Goal: Task Accomplishment & Management: Use online tool/utility

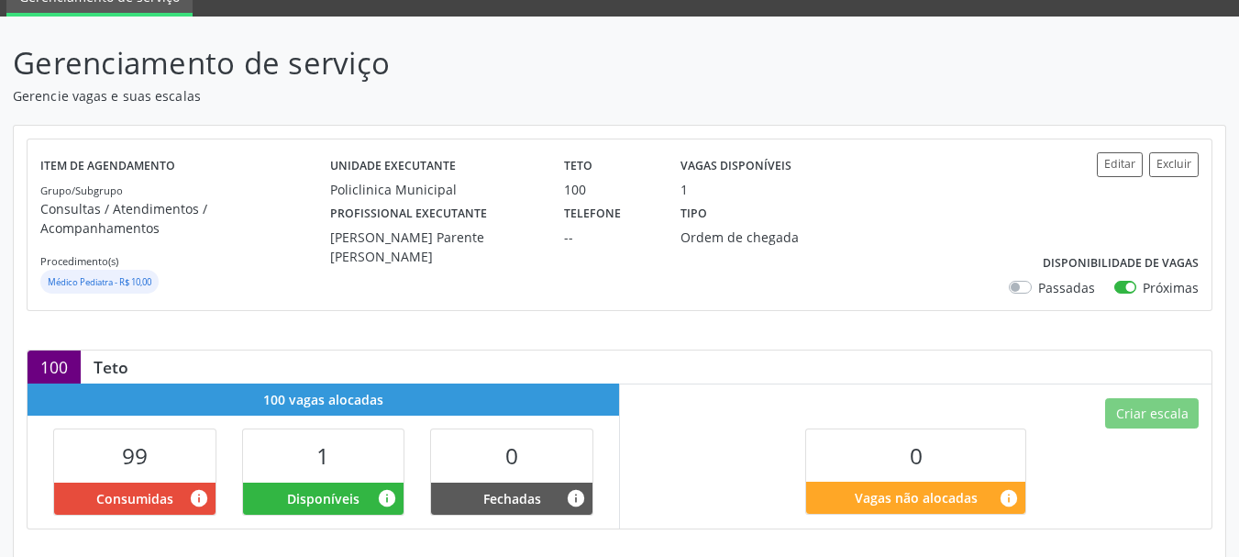
scroll to position [497, 0]
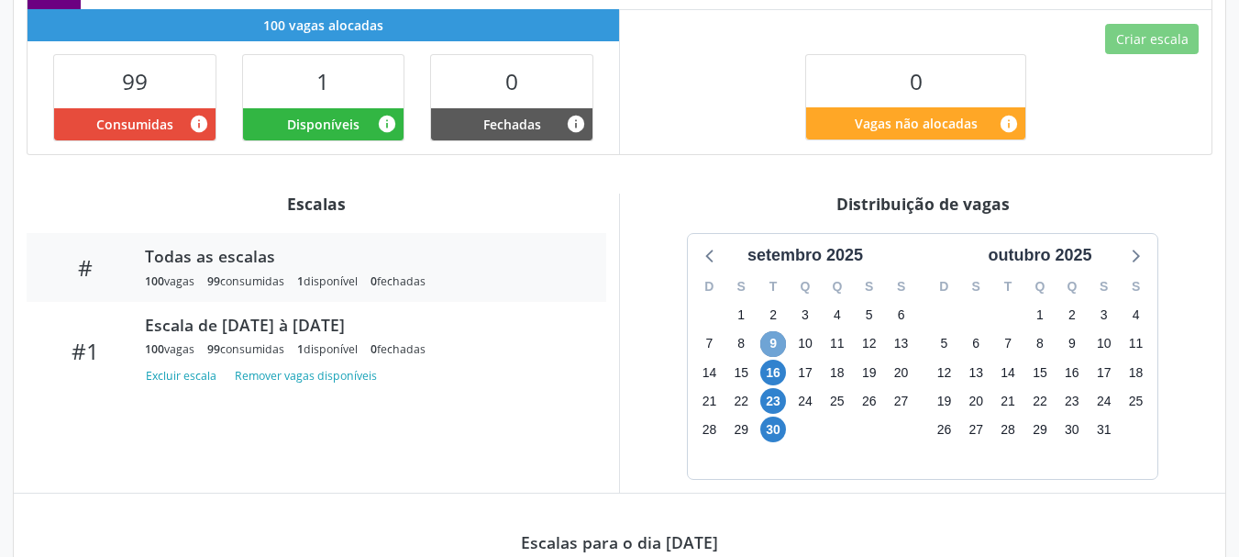
click at [778, 331] on span "9" at bounding box center [773, 344] width 26 height 26
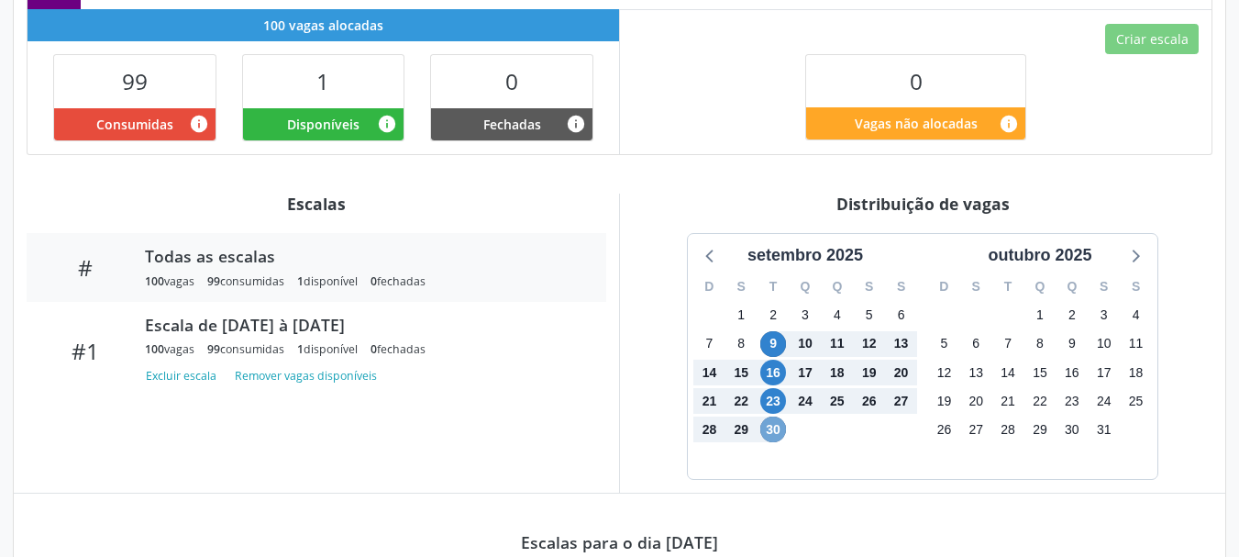
click at [773, 417] on span "30" at bounding box center [773, 429] width 26 height 26
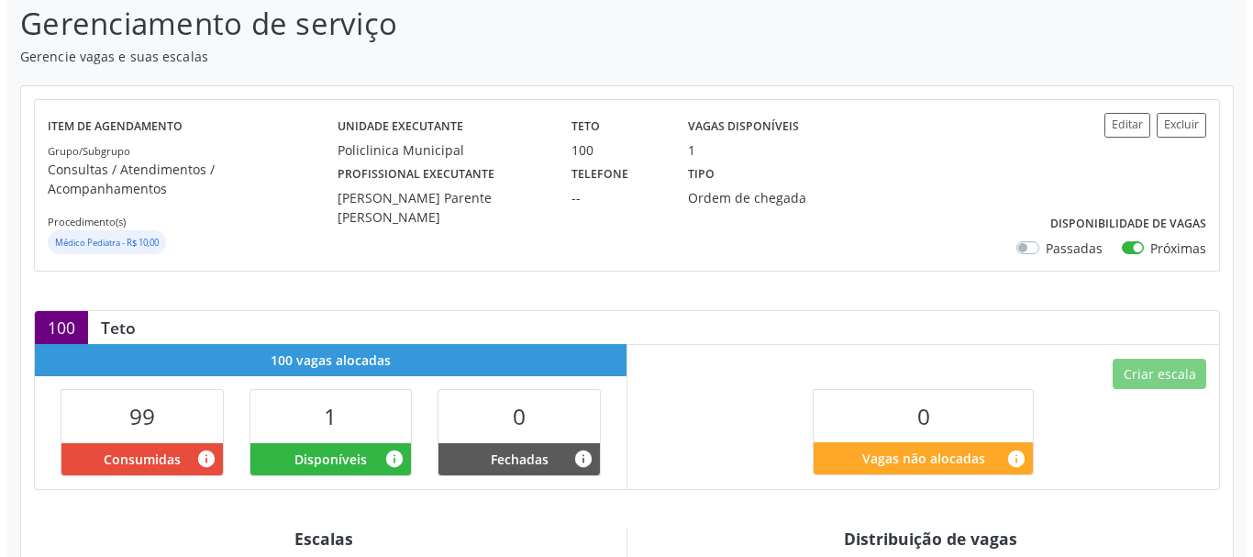
scroll to position [0, 0]
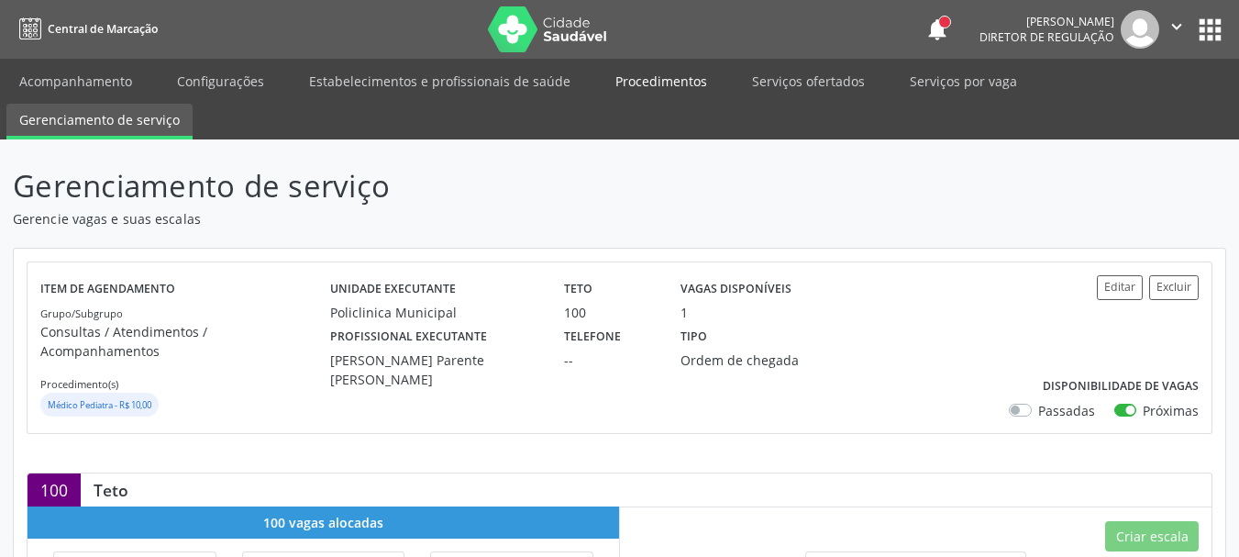
click at [679, 86] on link "Procedimentos" at bounding box center [660, 81] width 117 height 32
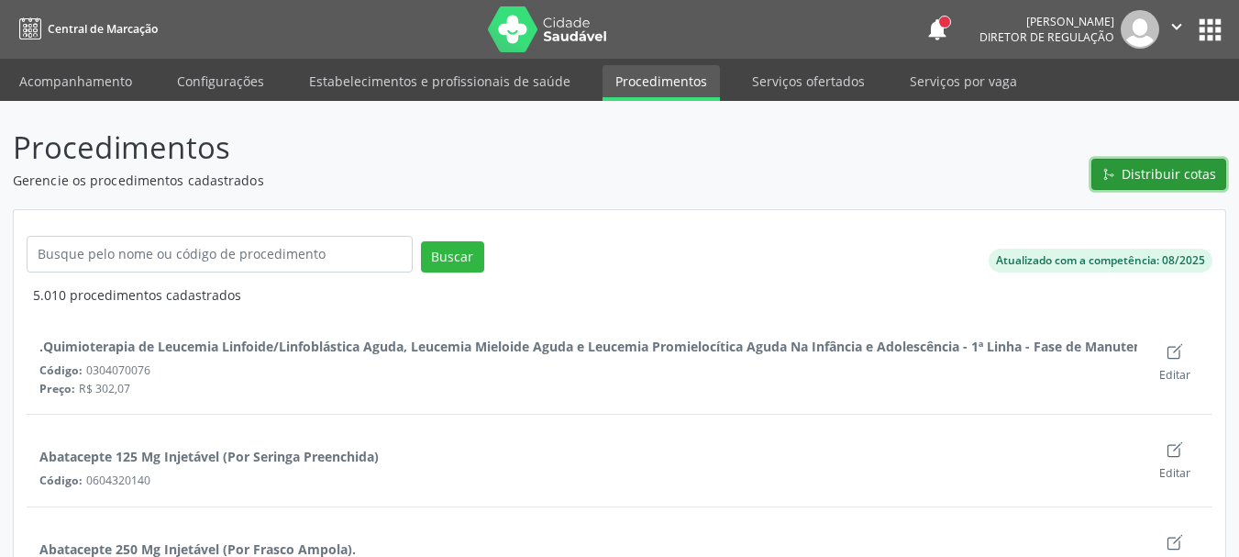
click at [1143, 184] on button "Distribuir cotas" at bounding box center [1158, 174] width 135 height 31
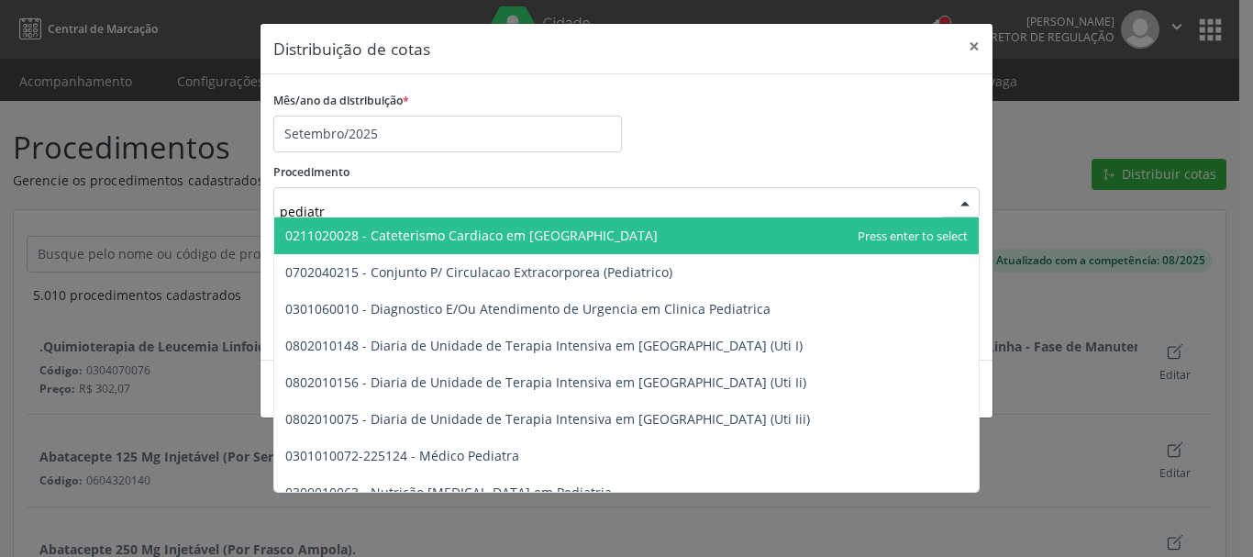
type input "pediatra"
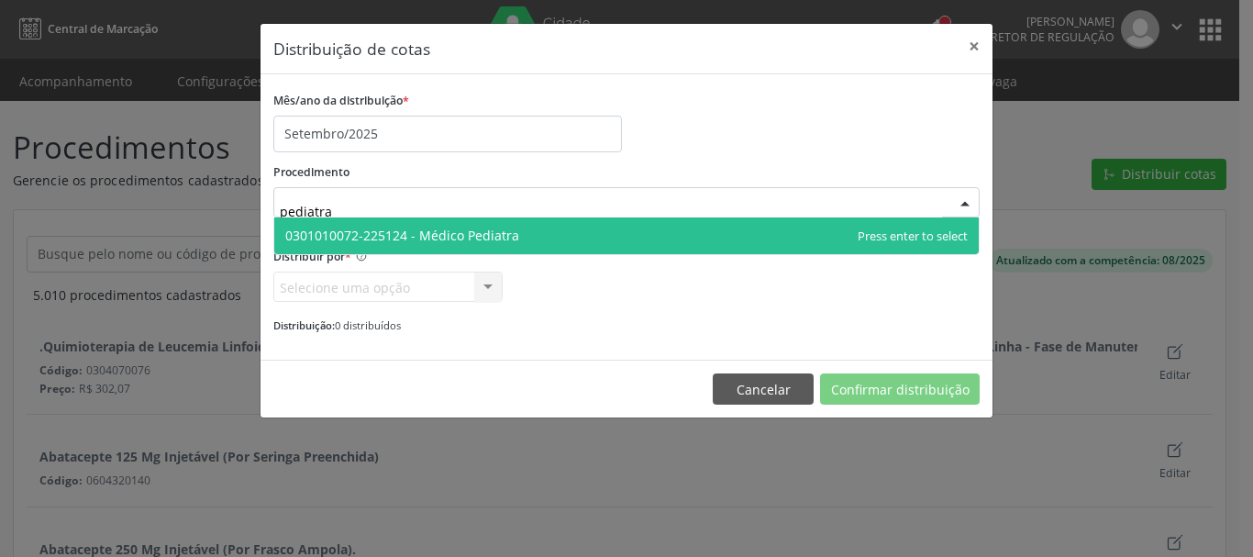
click at [425, 245] on span "0301010072-225124 - Médico Pediatra" at bounding box center [626, 235] width 704 height 37
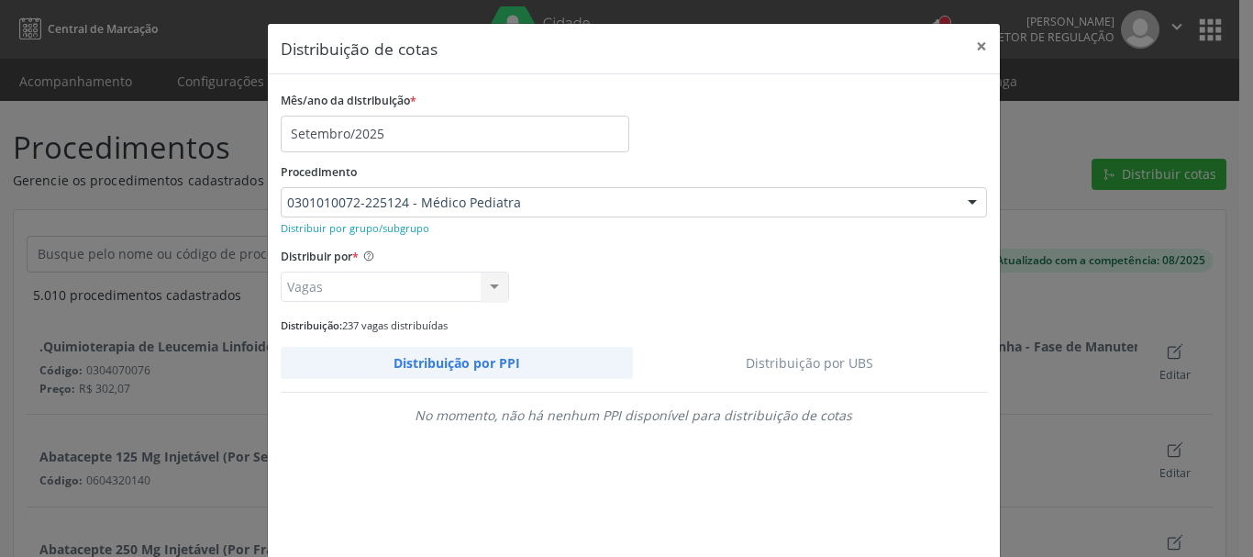
click at [834, 372] on link "Distribuição por UBS" at bounding box center [810, 363] width 354 height 32
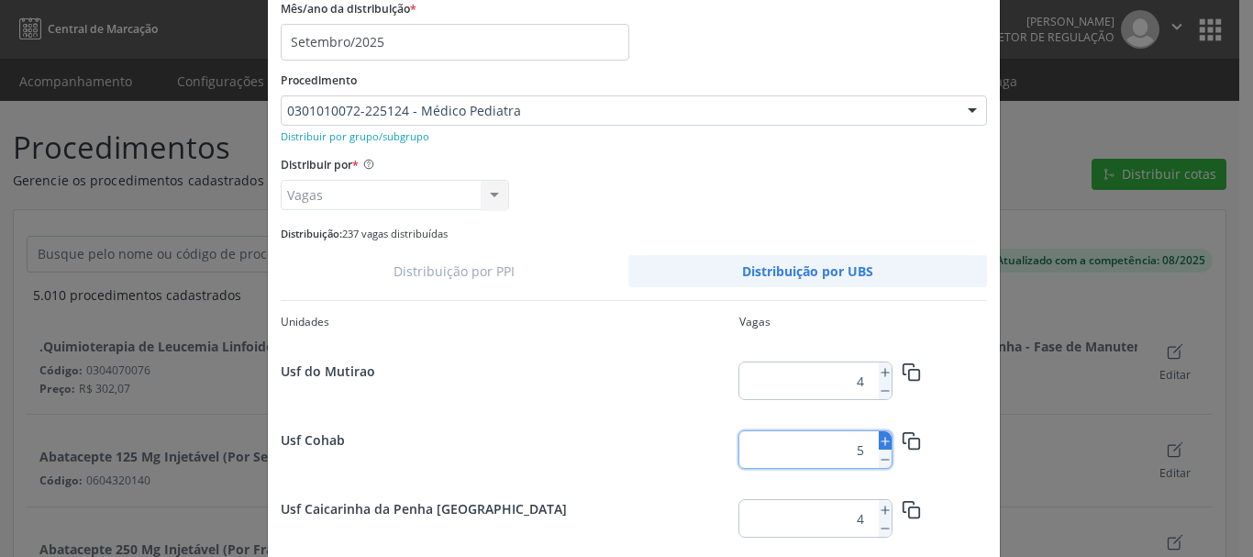
click at [878, 440] on icon at bounding box center [884, 441] width 13 height 13
type input "6"
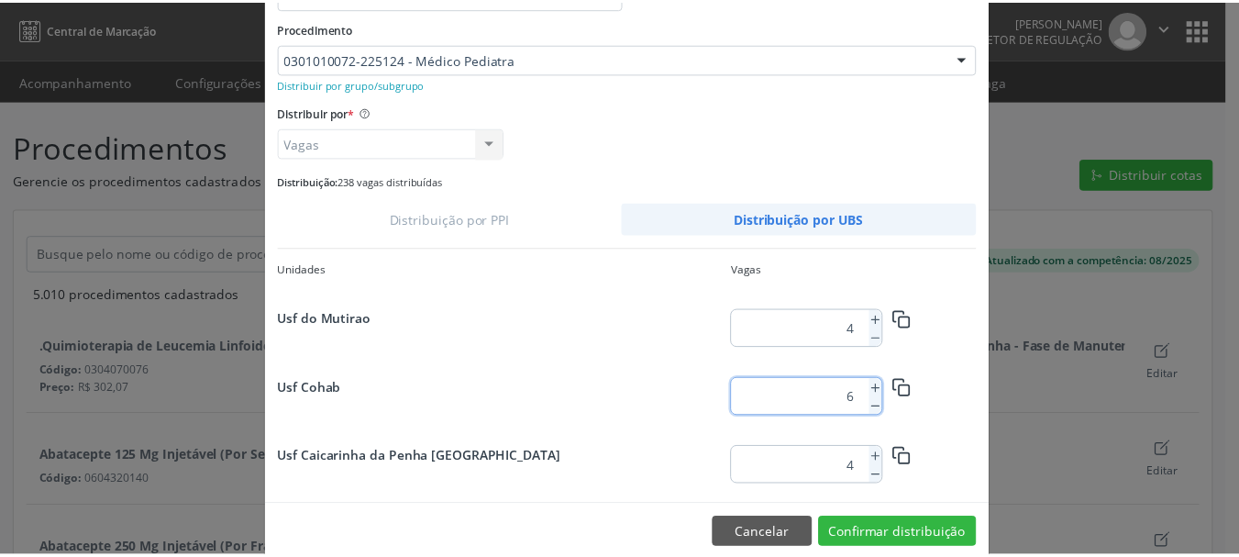
scroll to position [172, 0]
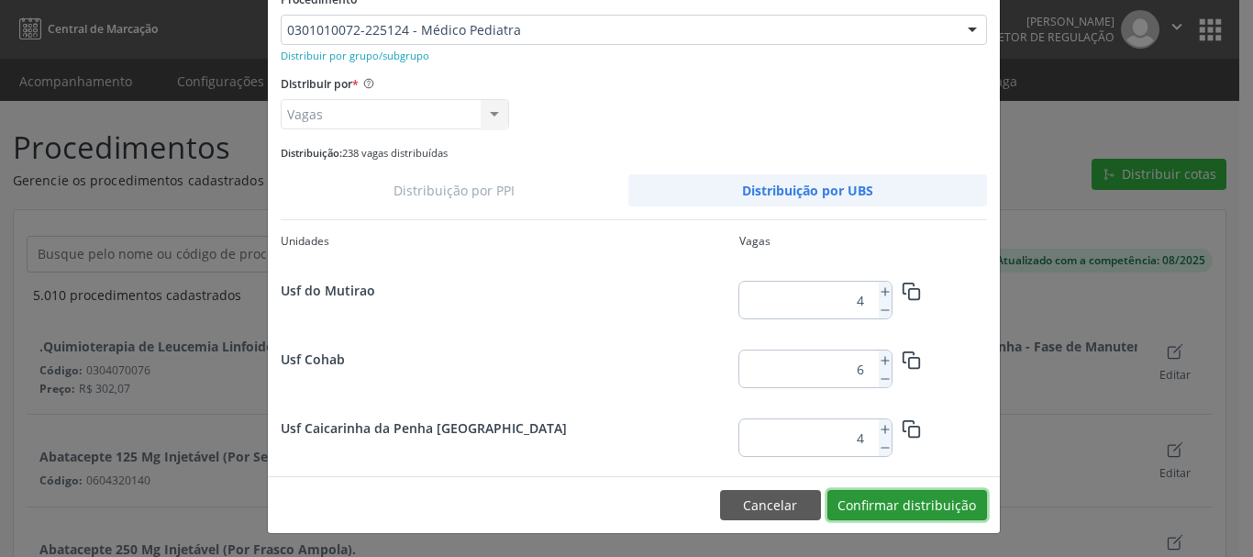
click at [922, 507] on button "Confirmar distribuição" at bounding box center [907, 505] width 160 height 31
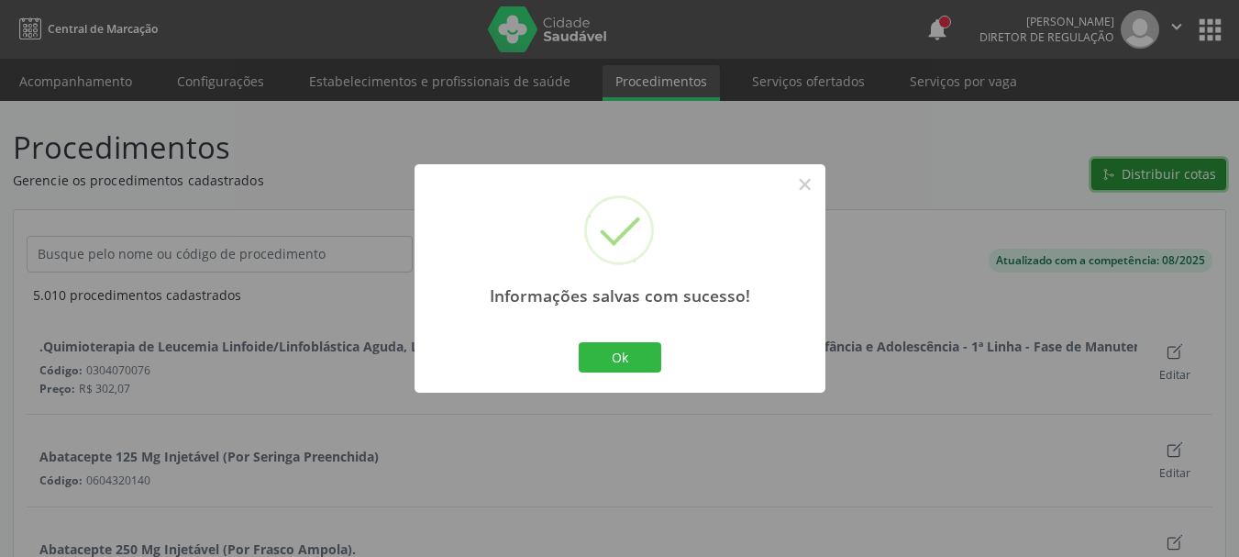
scroll to position [0, 0]
